Goal: Obtain resource: Obtain resource

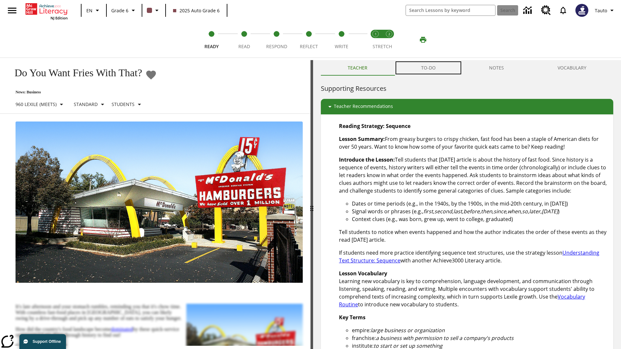
click at [428, 68] on button "TO-DO" at bounding box center [428, 68] width 68 height 16
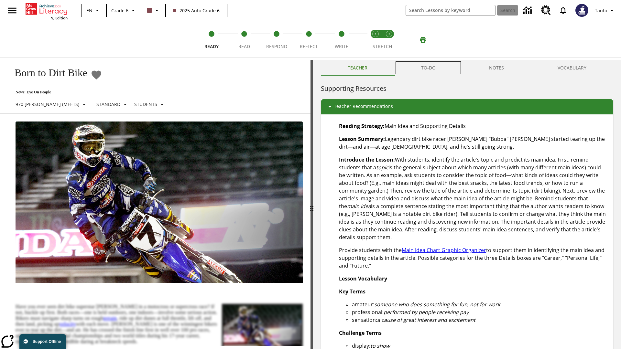
click at [428, 68] on button "TO-DO" at bounding box center [428, 68] width 68 height 16
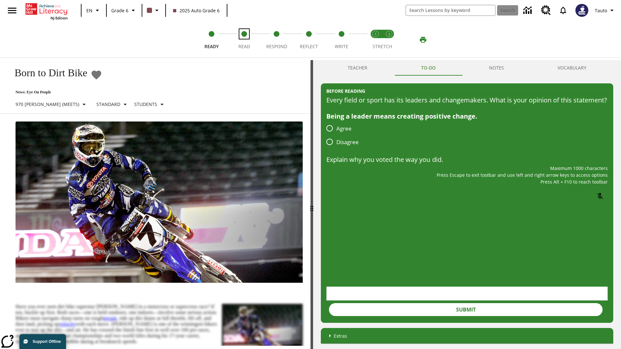
click at [244, 40] on span "Read" at bounding box center [244, 44] width 12 height 12
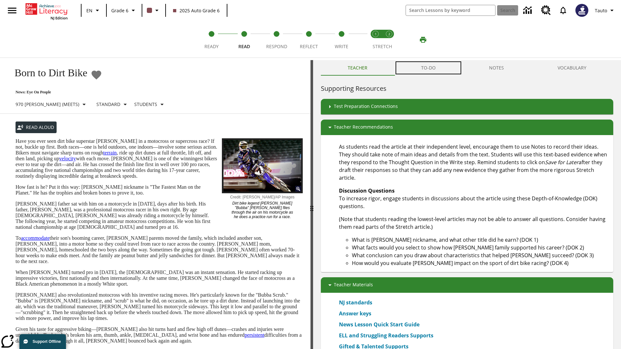
scroll to position [0, 0]
click at [428, 68] on button "TO-DO" at bounding box center [428, 68] width 68 height 16
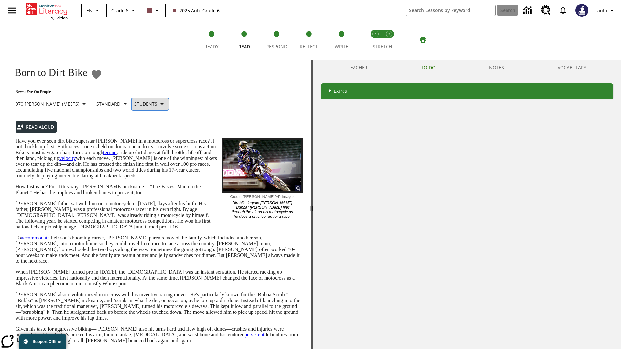
click at [134, 104] on p "Students" at bounding box center [145, 104] width 23 height 7
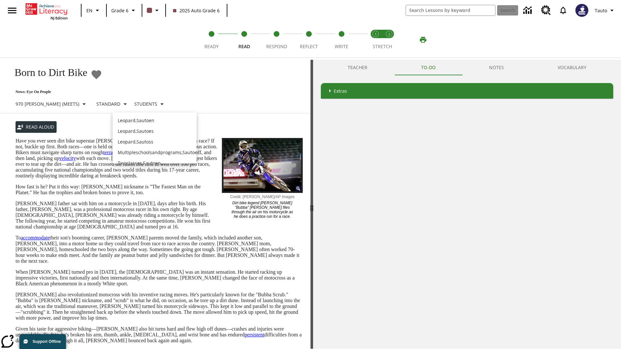
click at [149, 117] on p "Leopard , Sautoen" at bounding box center [155, 120] width 74 height 7
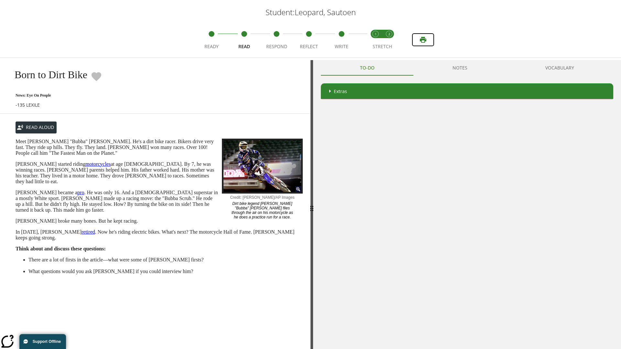
click at [423, 40] on icon "Print" at bounding box center [423, 40] width 6 height 6
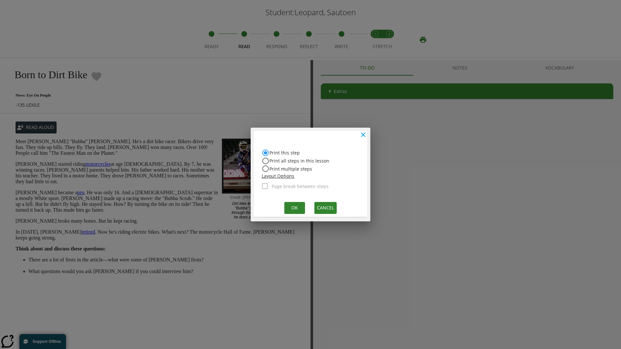
click at [265, 161] on input "Print all steps in this lesson" at bounding box center [266, 161] width 8 height 8
radio input "true"
radio input "false"
checkbox input "true"
click at [294, 208] on button "Ok" at bounding box center [294, 208] width 21 height 12
